Goal: Find specific page/section: Find specific page/section

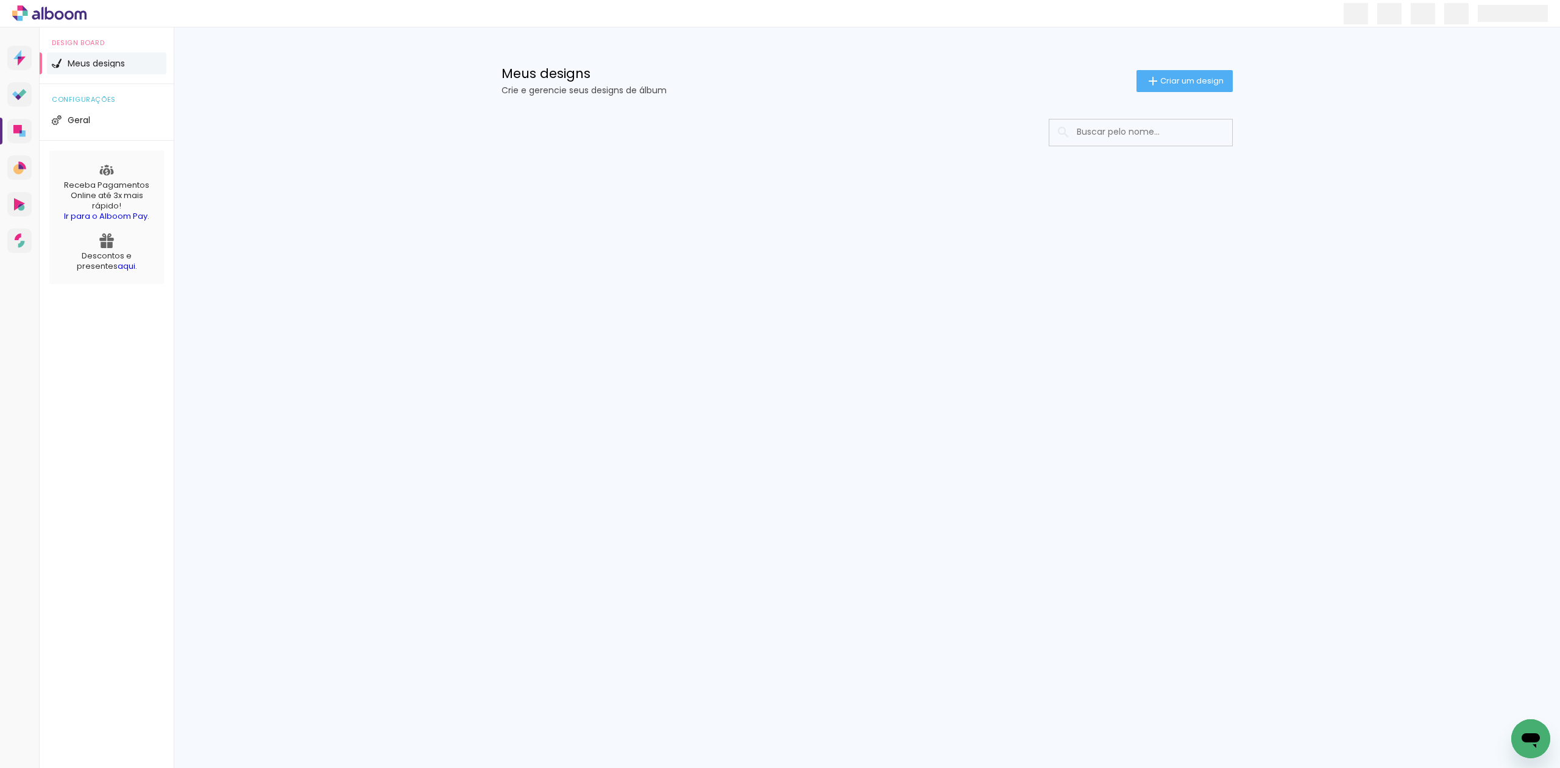
click at [1110, 137] on input at bounding box center [1158, 131] width 174 height 25
click at [1218, 130] on input at bounding box center [1158, 131] width 174 height 25
type input "a"
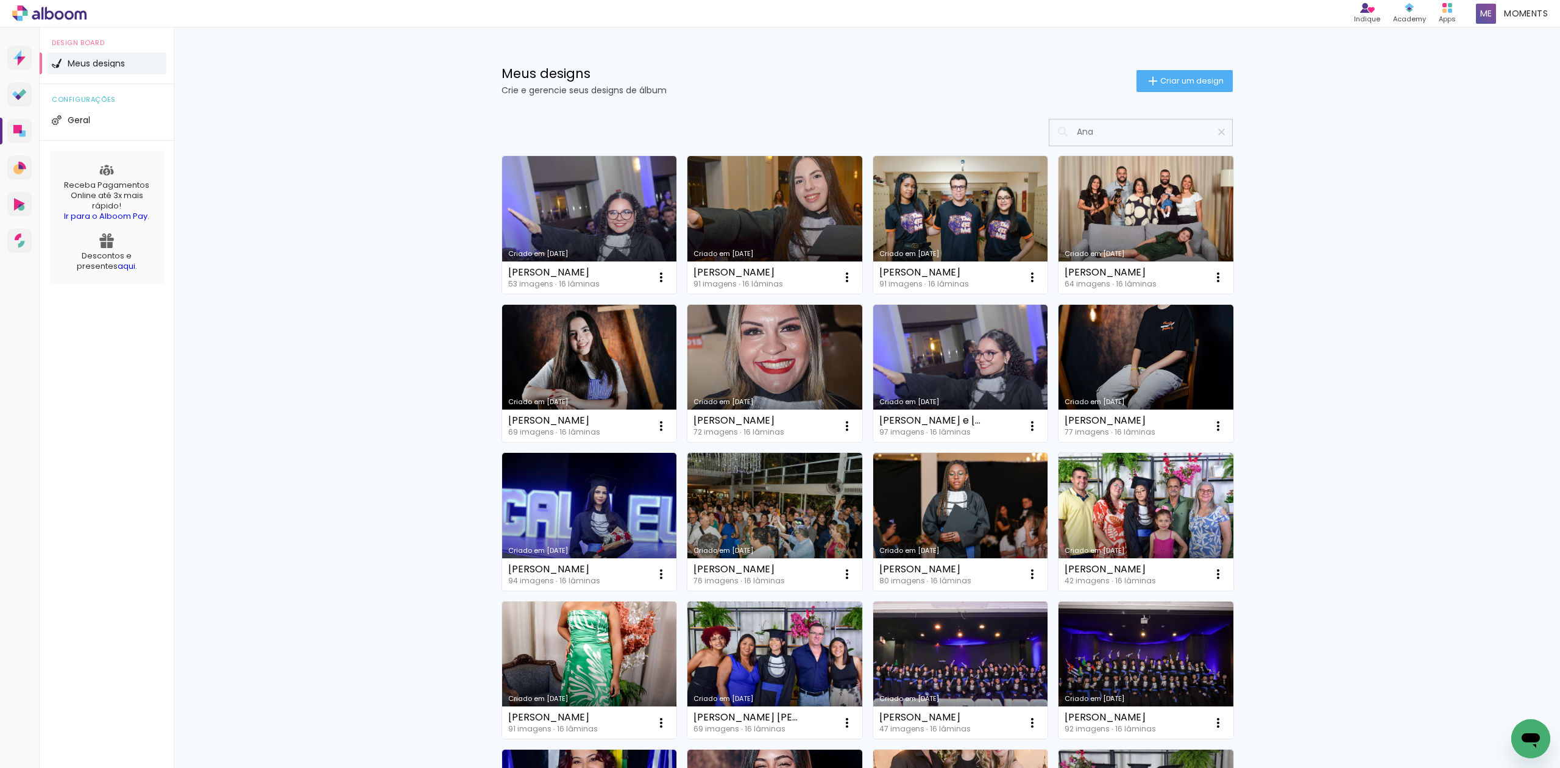
type input "Ana"
type paper-input "Ana"
click at [1216, 133] on iron-icon at bounding box center [1222, 132] width 12 height 12
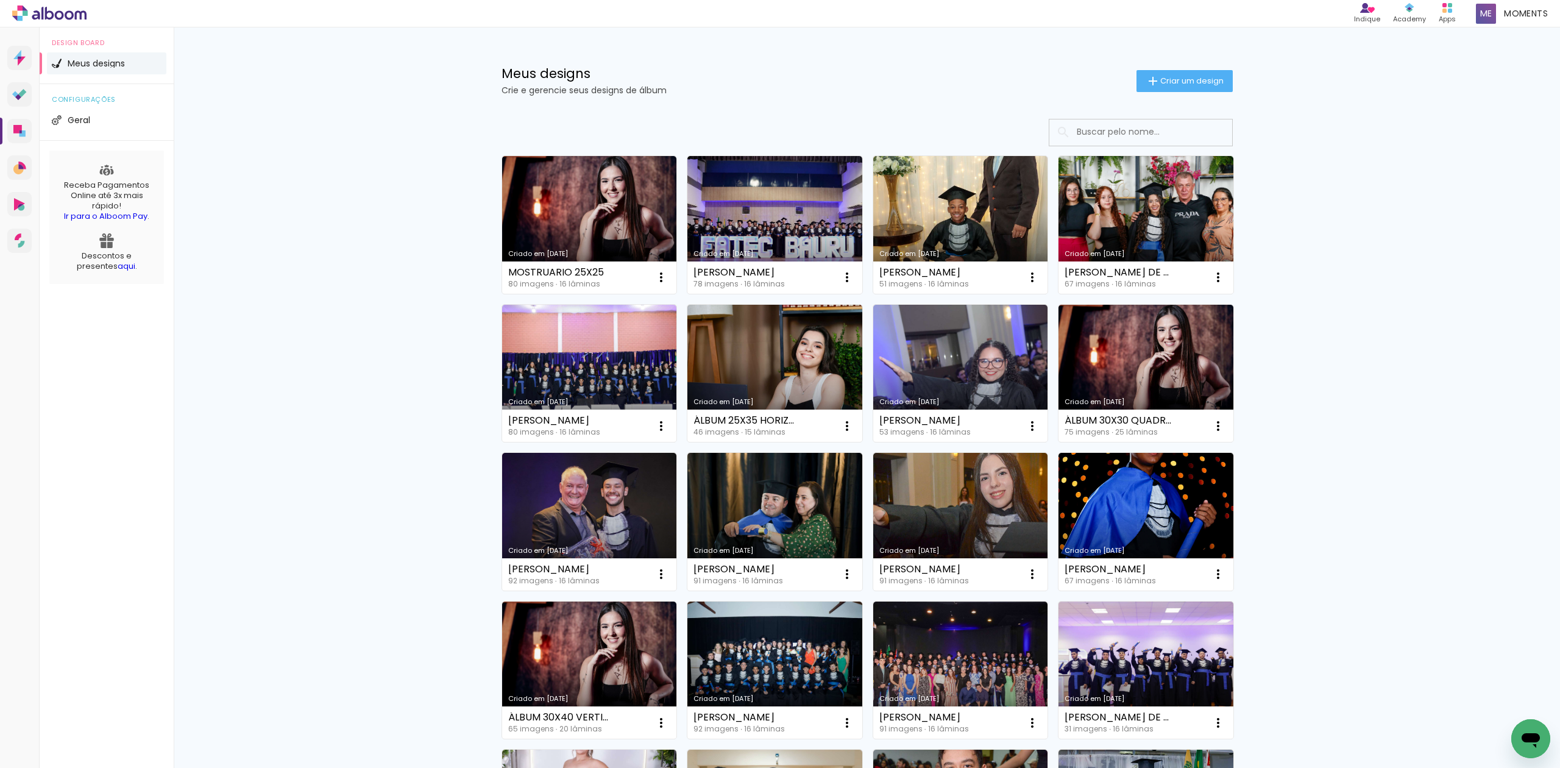
click at [1170, 129] on input at bounding box center [1158, 131] width 174 height 25
click at [1168, 135] on input at bounding box center [1158, 131] width 174 height 25
click at [1124, 135] on input "ana" at bounding box center [1158, 131] width 174 height 25
click at [1142, 129] on input "ana" at bounding box center [1158, 131] width 174 height 25
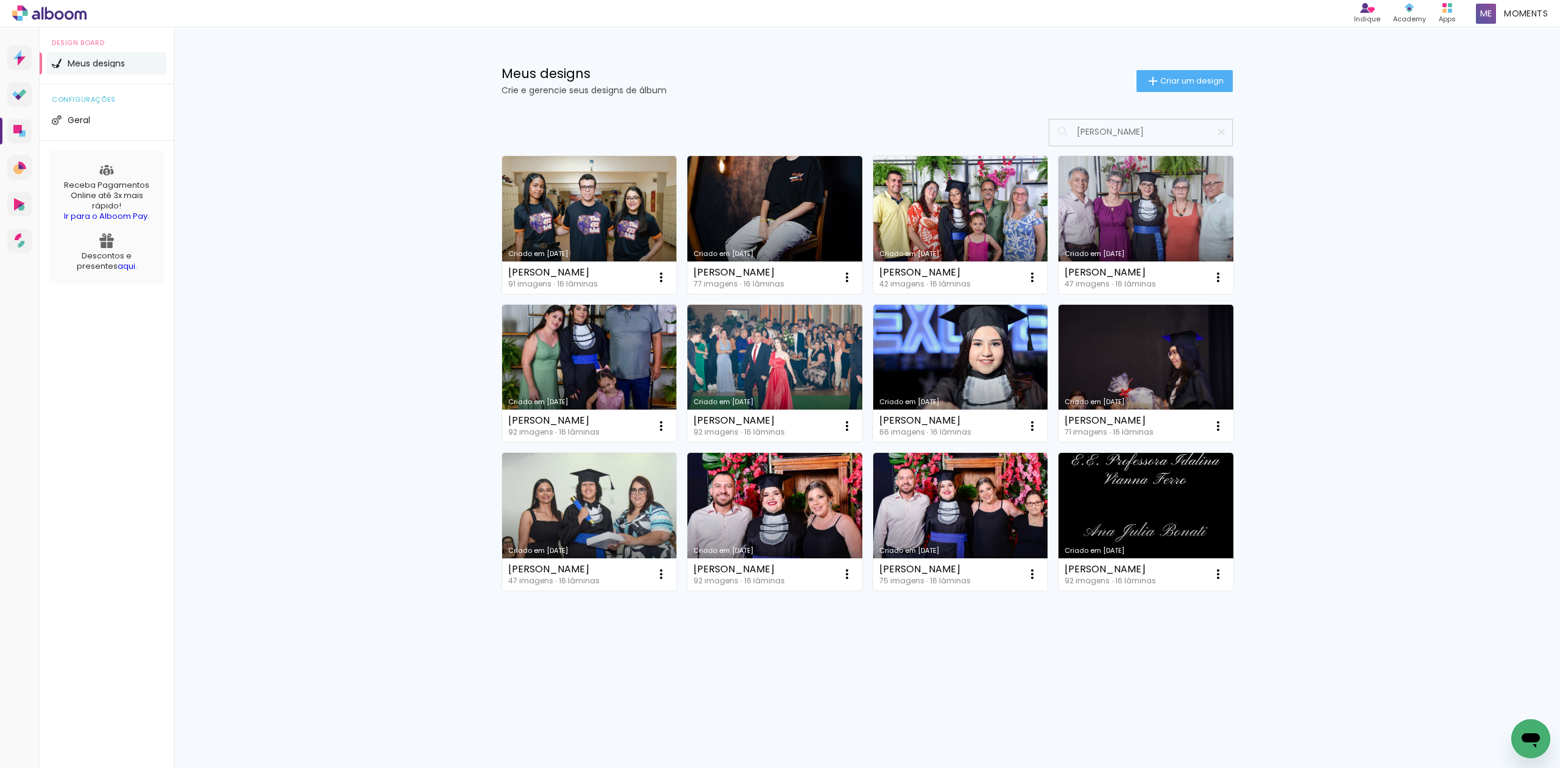
click at [1152, 130] on input "[PERSON_NAME]" at bounding box center [1147, 131] width 152 height 25
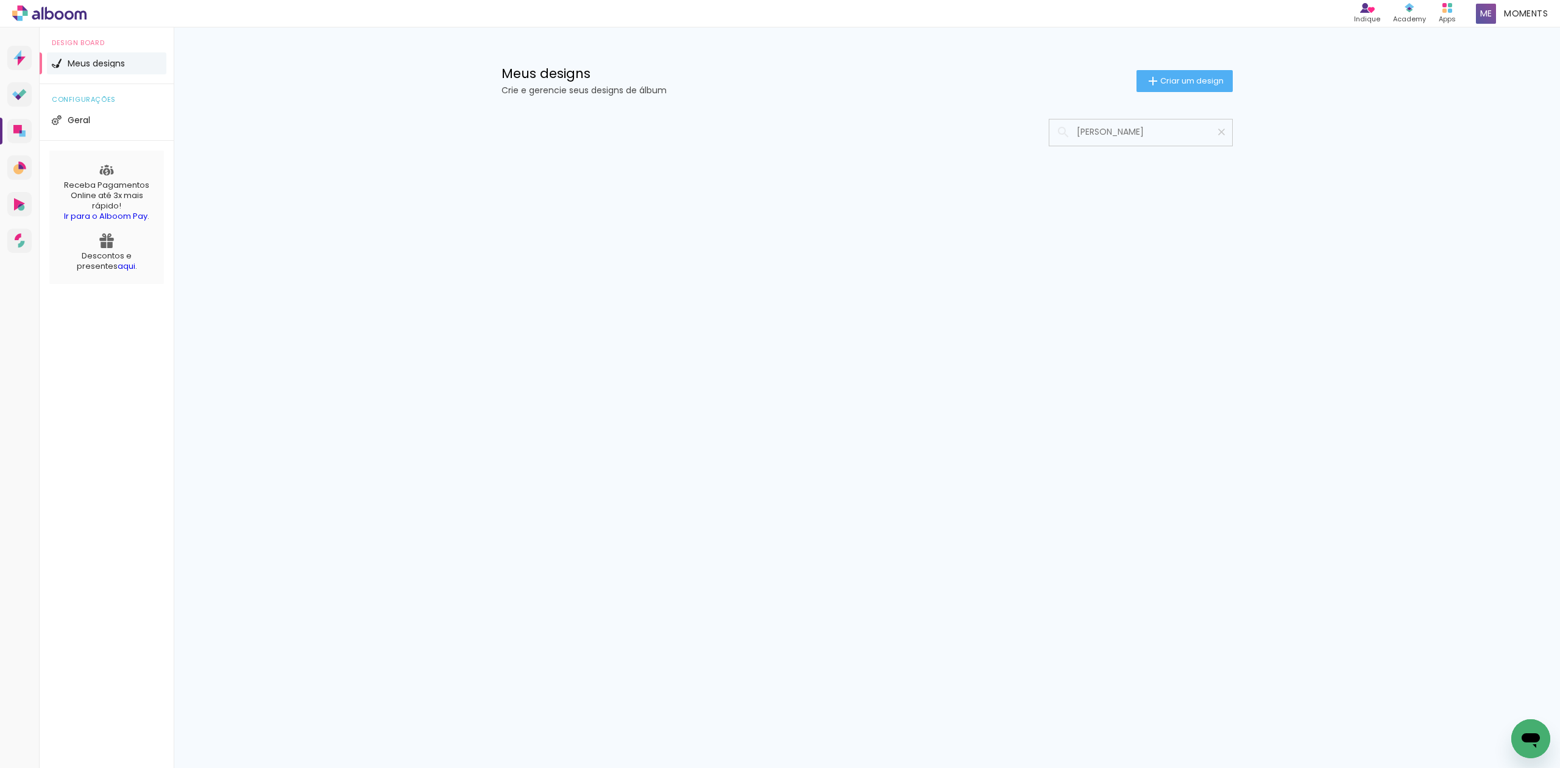
type input "[PERSON_NAME]"
type paper-input "[PERSON_NAME]"
click at [1219, 132] on iron-icon at bounding box center [1222, 132] width 12 height 12
